Goal: Task Accomplishment & Management: Manage account settings

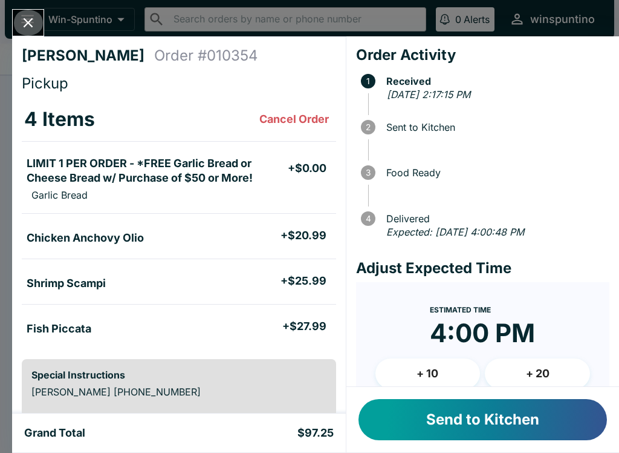
click at [29, 21] on icon "Close" at bounding box center [28, 23] width 16 height 16
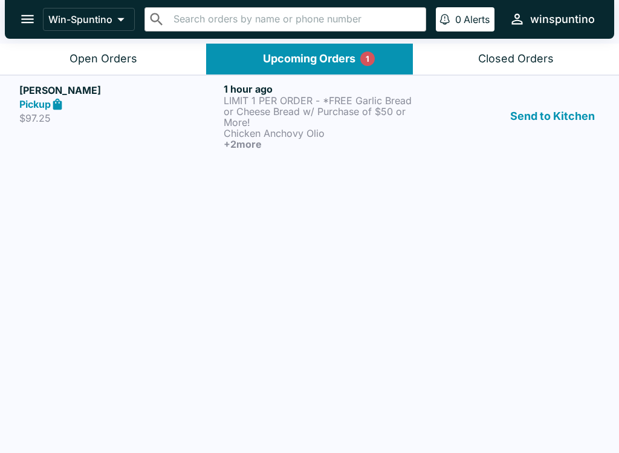
click at [279, 107] on p "LIMIT 1 PER ORDER - *FREE Garlic Bread or Cheese Bread w/ Purchase of $50 or Mo…" at bounding box center [324, 111] width 200 height 33
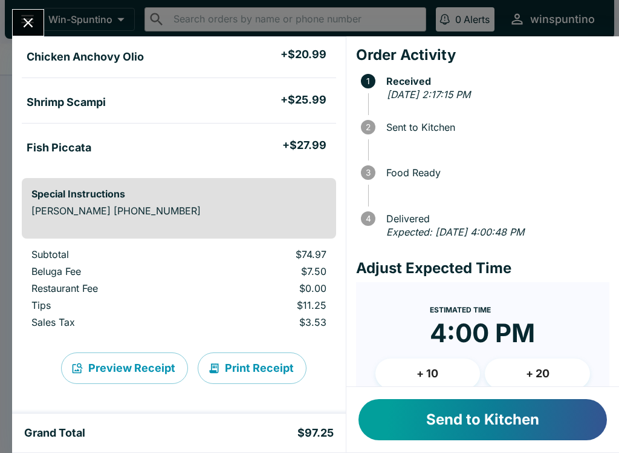
scroll to position [181, 0]
click at [437, 414] on button "Send to Kitchen" at bounding box center [483, 419] width 249 height 41
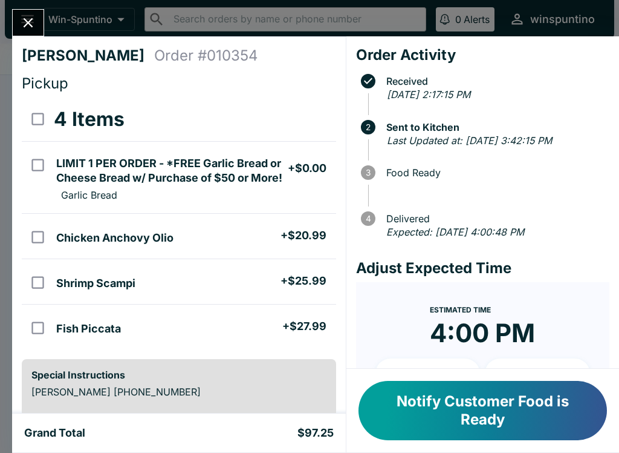
scroll to position [0, 0]
click at [433, 411] on button "Notify Customer Food is Ready" at bounding box center [483, 410] width 249 height 59
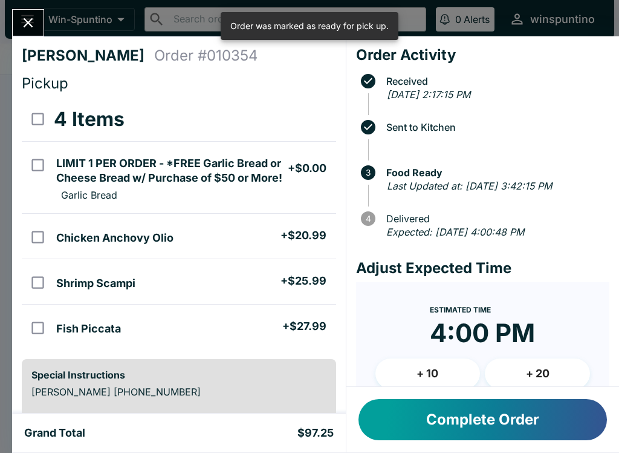
click at [493, 425] on button "Complete Order" at bounding box center [483, 419] width 249 height 41
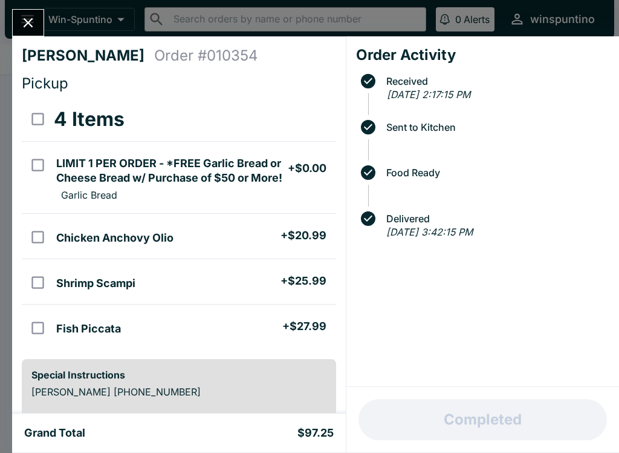
click at [26, 18] on icon "Close" at bounding box center [28, 23] width 16 height 16
